Goal: Information Seeking & Learning: Learn about a topic

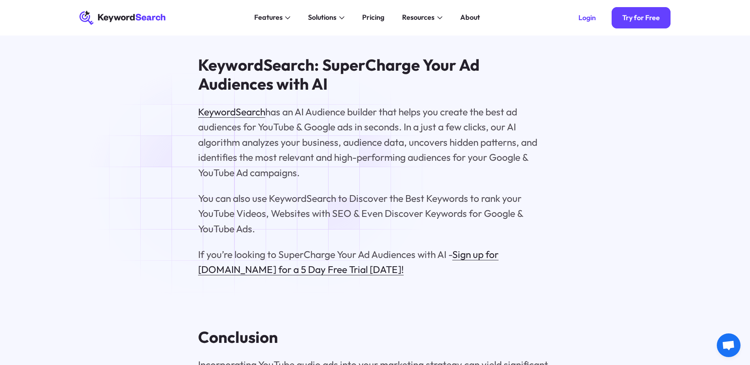
scroll to position [3558, 0]
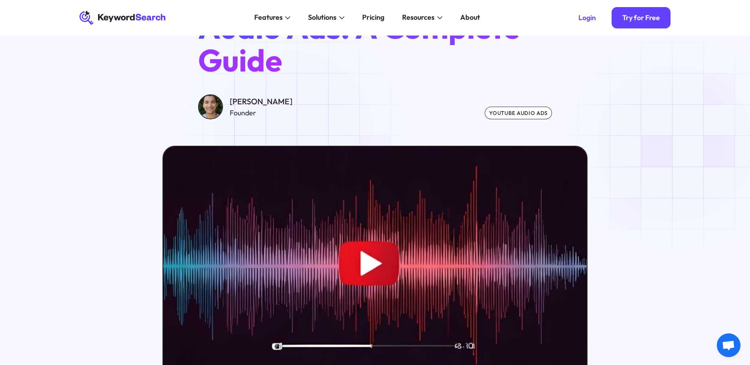
scroll to position [0, 0]
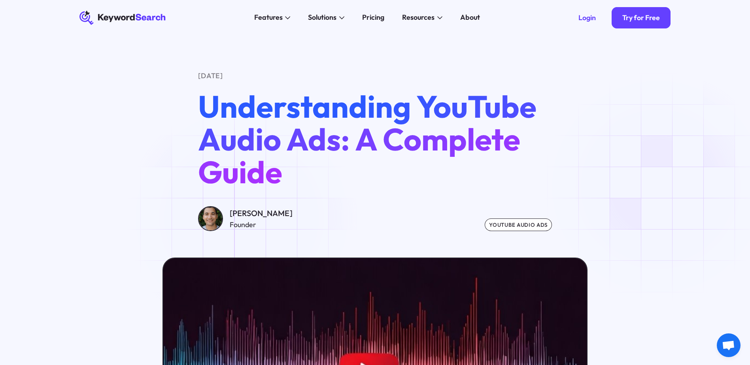
click at [244, 218] on div "[PERSON_NAME]" at bounding box center [261, 213] width 63 height 12
click at [500, 224] on div "youtube audio ads" at bounding box center [518, 225] width 67 height 12
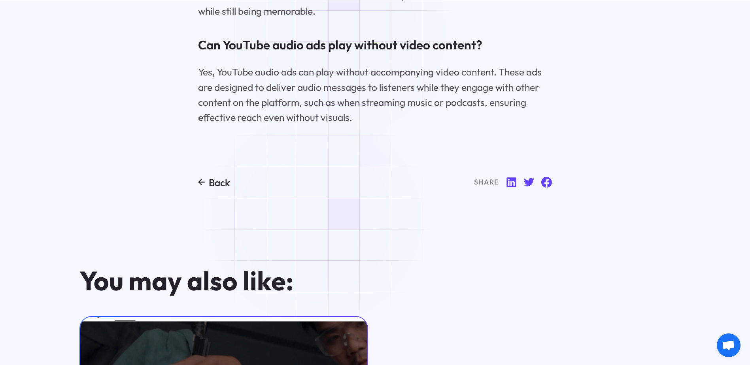
scroll to position [4310, 0]
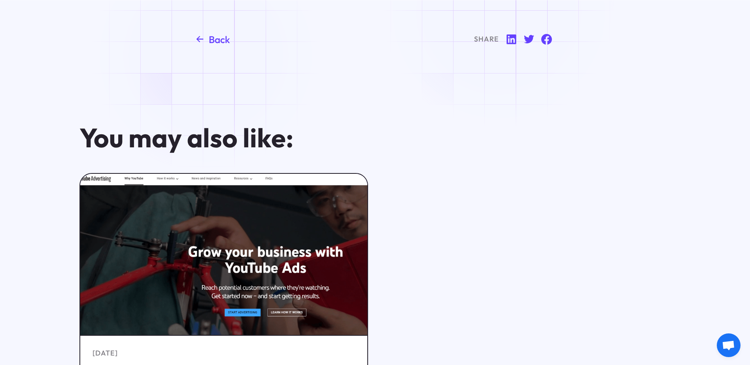
click at [208, 46] on link "Back" at bounding box center [214, 39] width 32 height 13
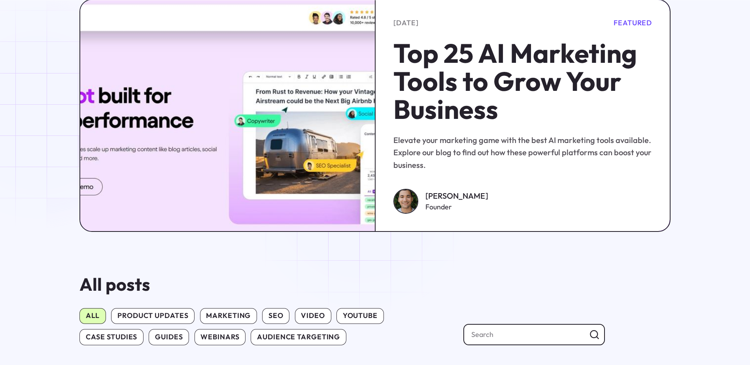
scroll to position [198, 0]
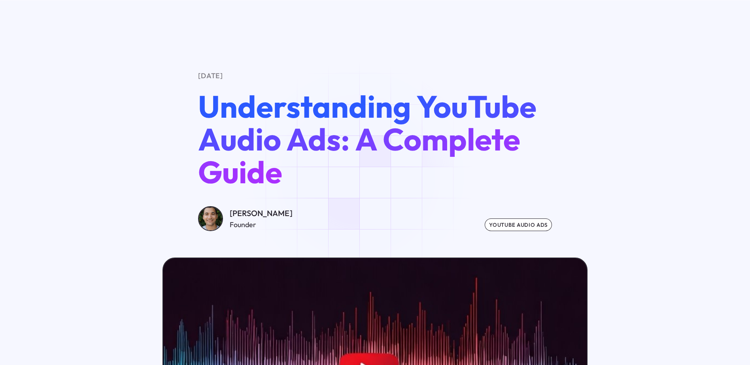
scroll to position [4310, 0]
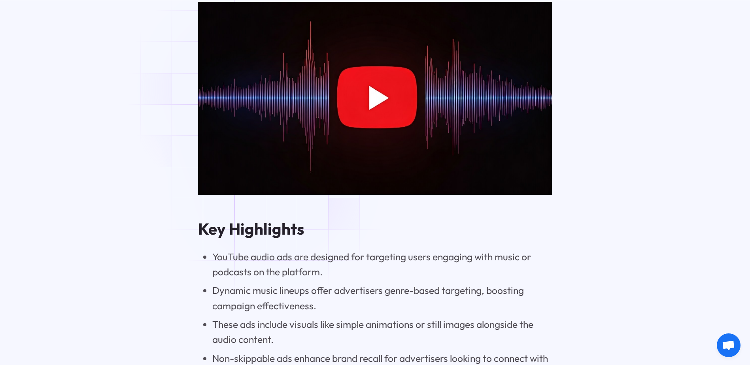
scroll to position [712, 0]
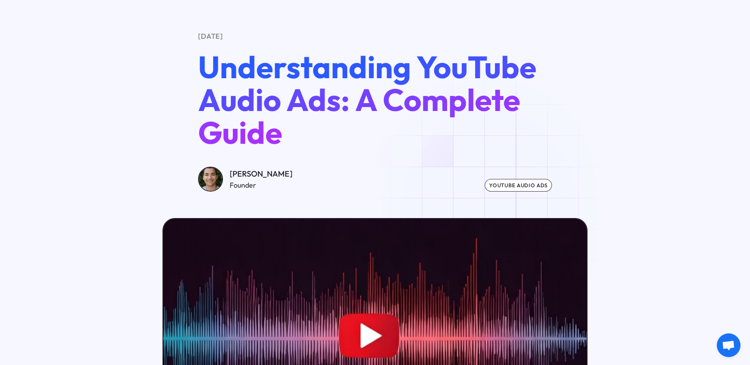
click at [493, 184] on div "youtube audio ads" at bounding box center [518, 185] width 67 height 12
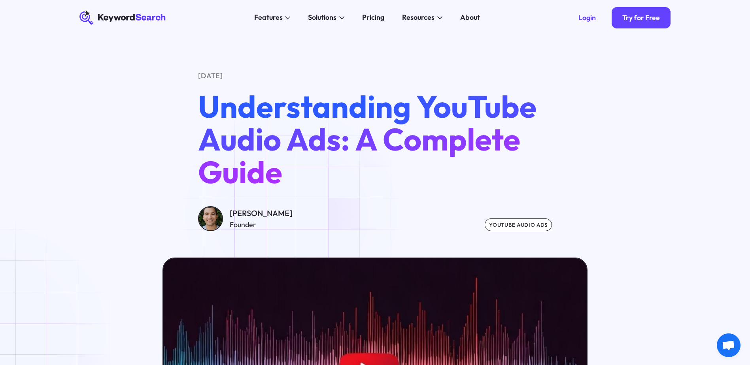
drag, startPoint x: 256, startPoint y: 214, endPoint x: 299, endPoint y: 214, distance: 43.1
click at [299, 214] on div "[PERSON_NAME] Founder youtube audio ads" at bounding box center [375, 218] width 354 height 25
copy div "Kopyltsov"
click at [149, 146] on div "[DATE] Understanding YouTube Audio Ads: A Complete Guide [PERSON_NAME] Founder …" at bounding box center [375, 151] width 620 height 161
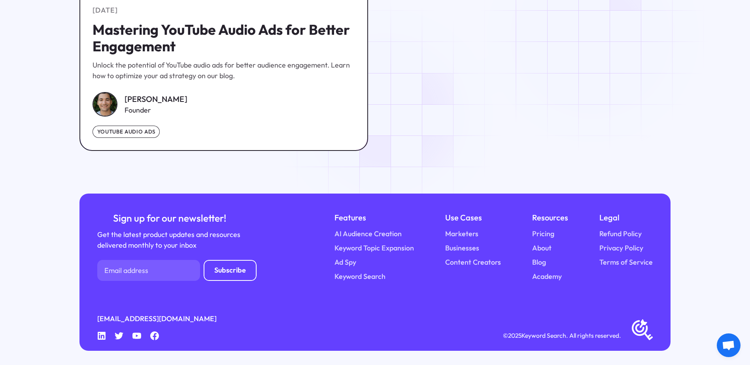
scroll to position [4666, 0]
